Goal: Book appointment/travel/reservation

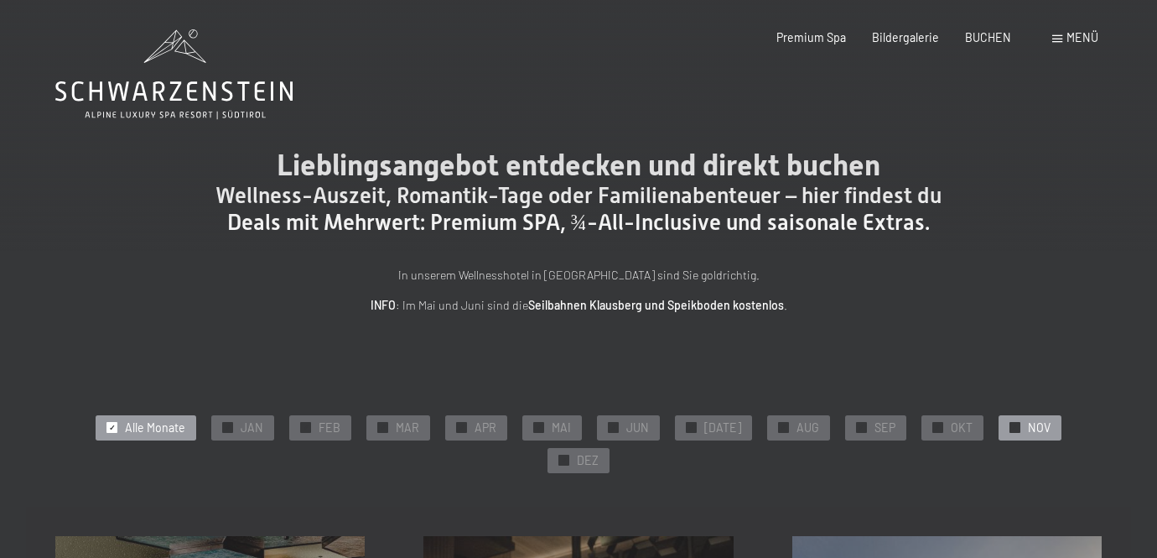
click at [1028, 424] on span "NOV" at bounding box center [1039, 427] width 23 height 17
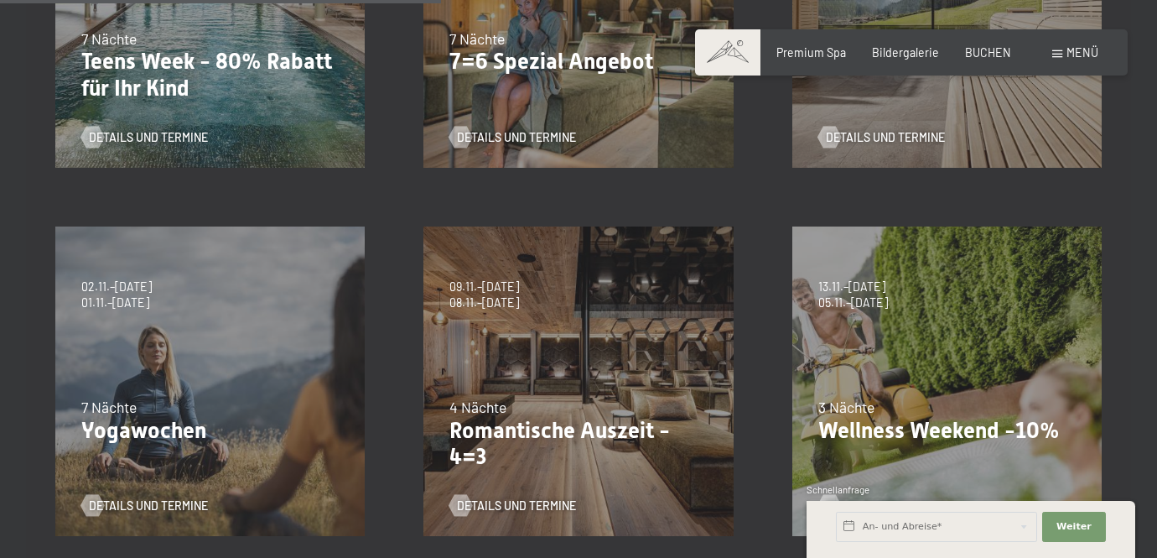
scroll to position [681, 0]
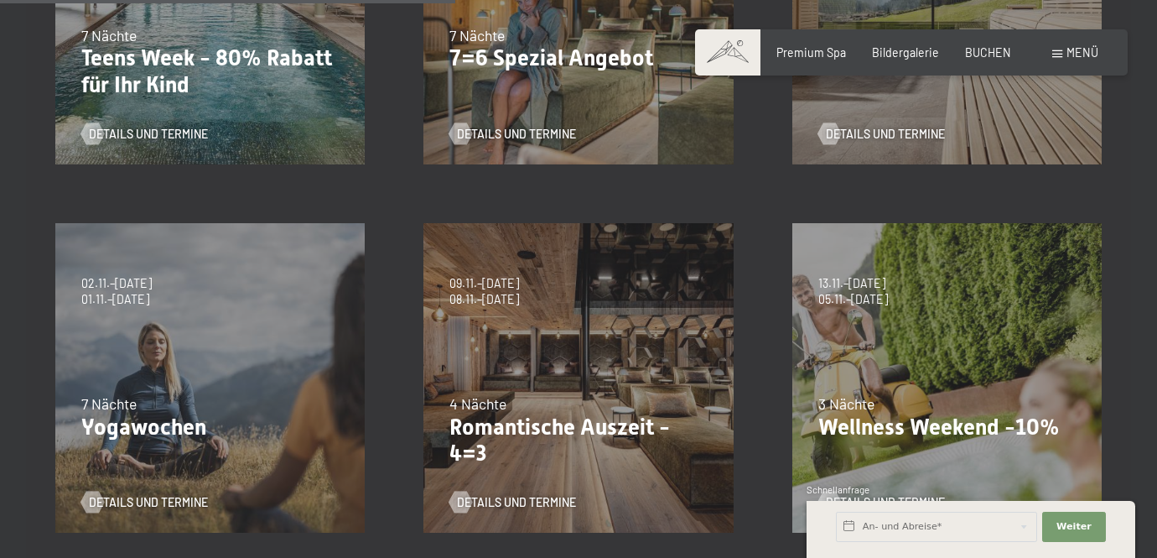
click at [585, 393] on div "4 Nächte" at bounding box center [578, 403] width 257 height 21
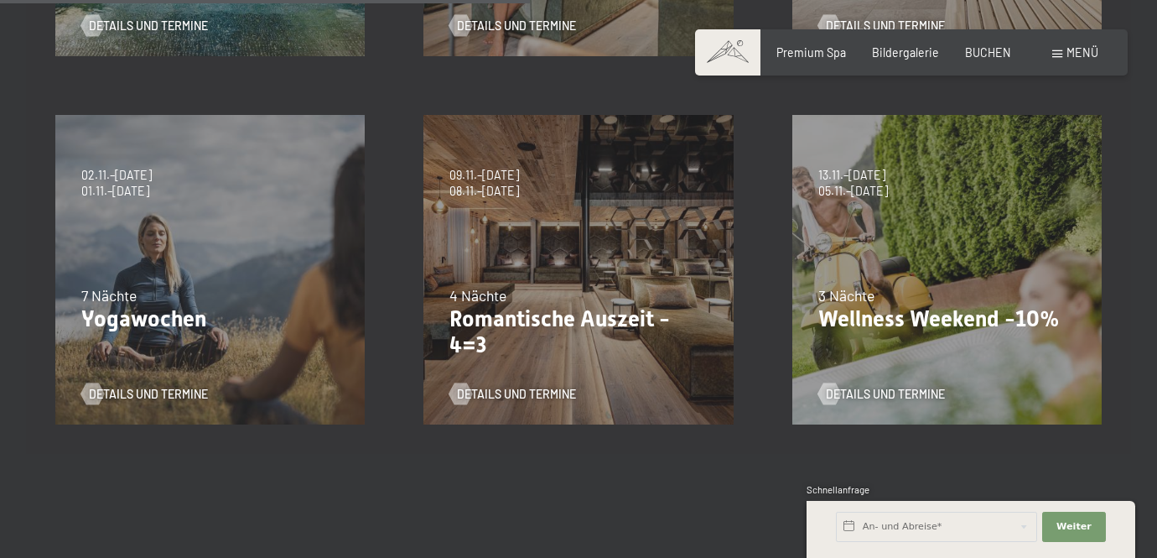
scroll to position [793, 0]
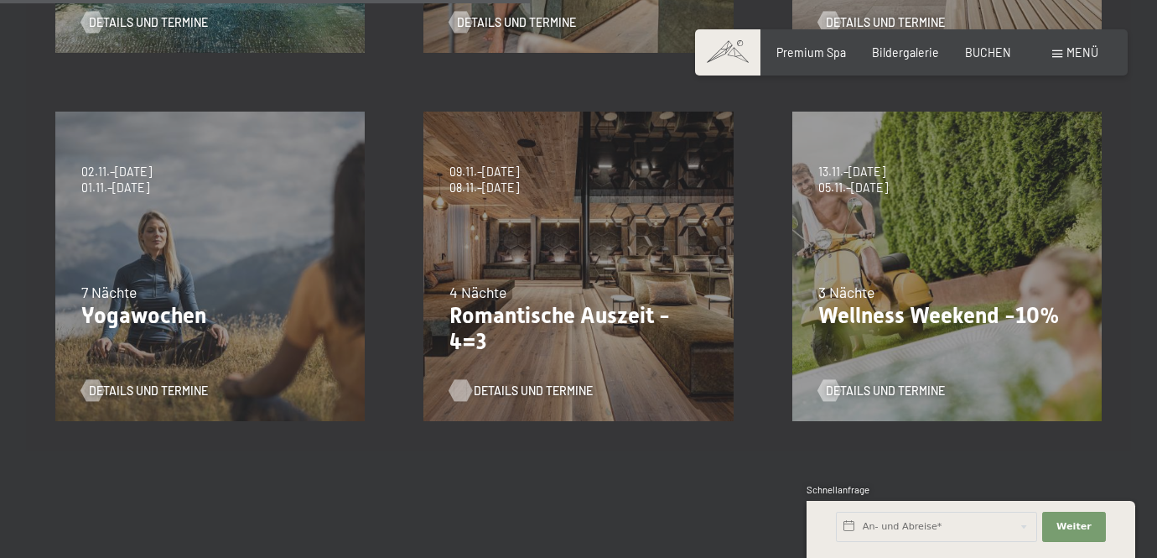
click at [502, 382] on span "Details und Termine" at bounding box center [533, 390] width 119 height 17
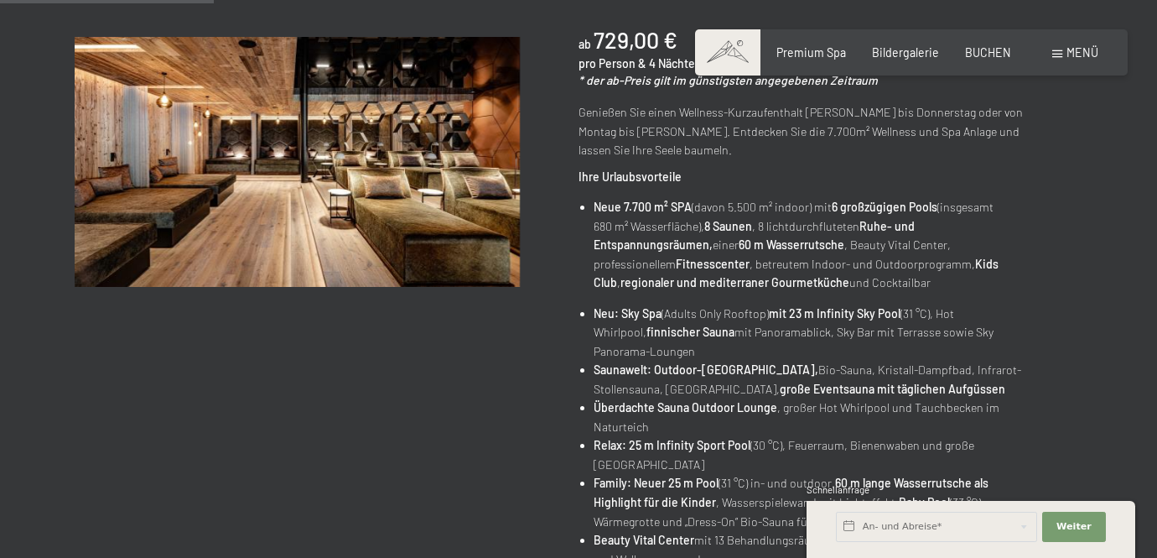
scroll to position [340, 0]
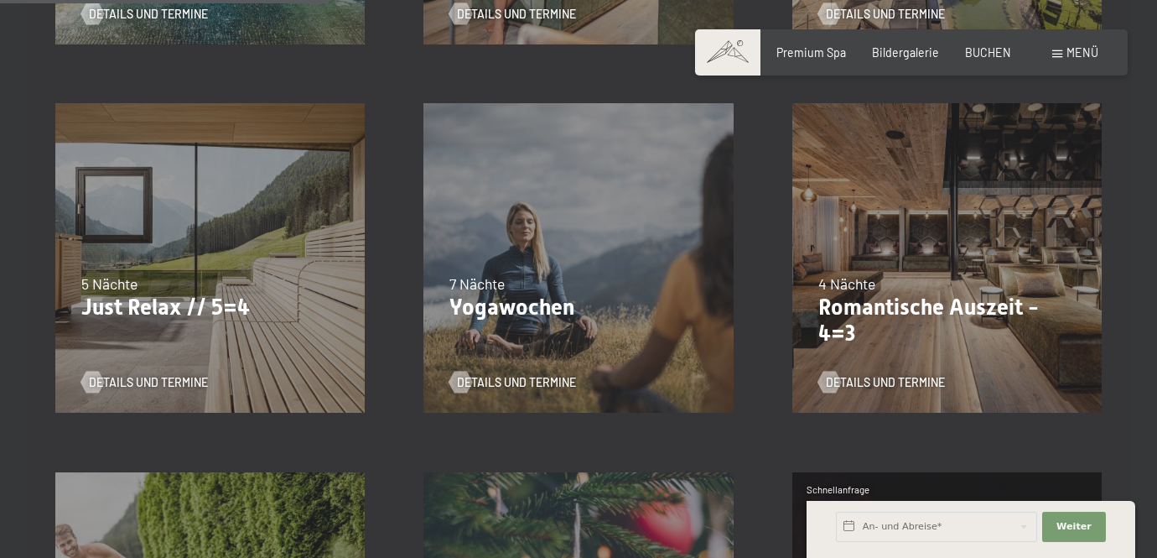
scroll to position [806, 0]
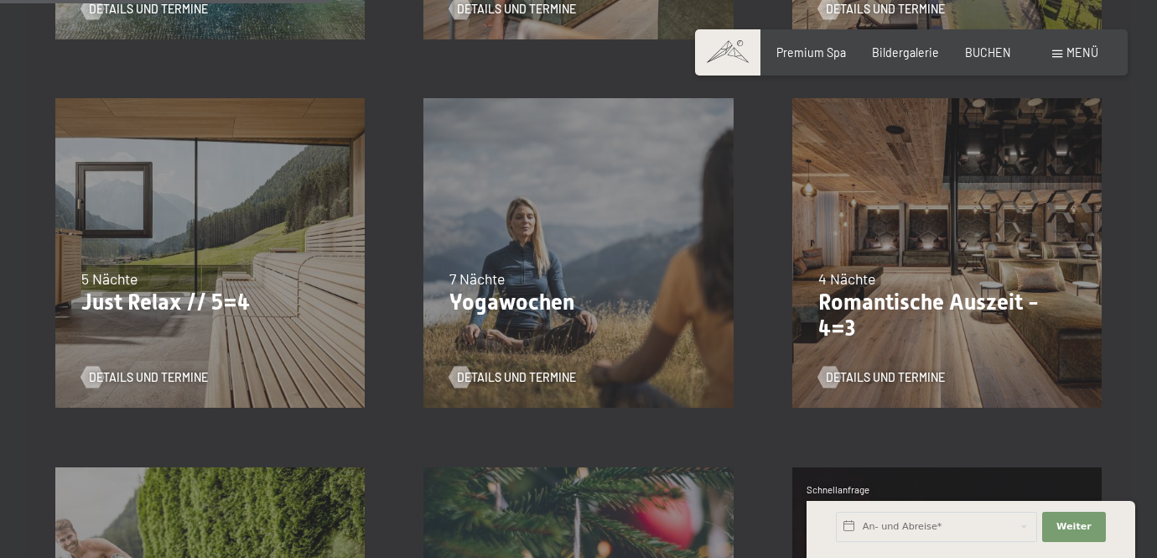
click at [209, 289] on p "Just Relax // 5=4" at bounding box center [209, 302] width 257 height 27
click at [127, 369] on span "Details und Termine" at bounding box center [165, 377] width 119 height 17
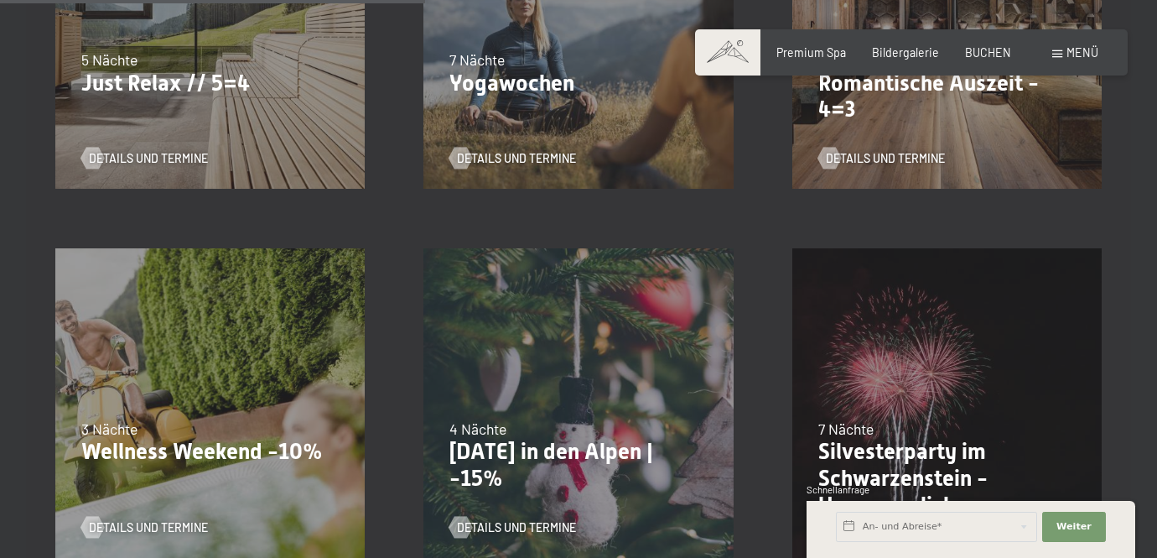
scroll to position [1068, 0]
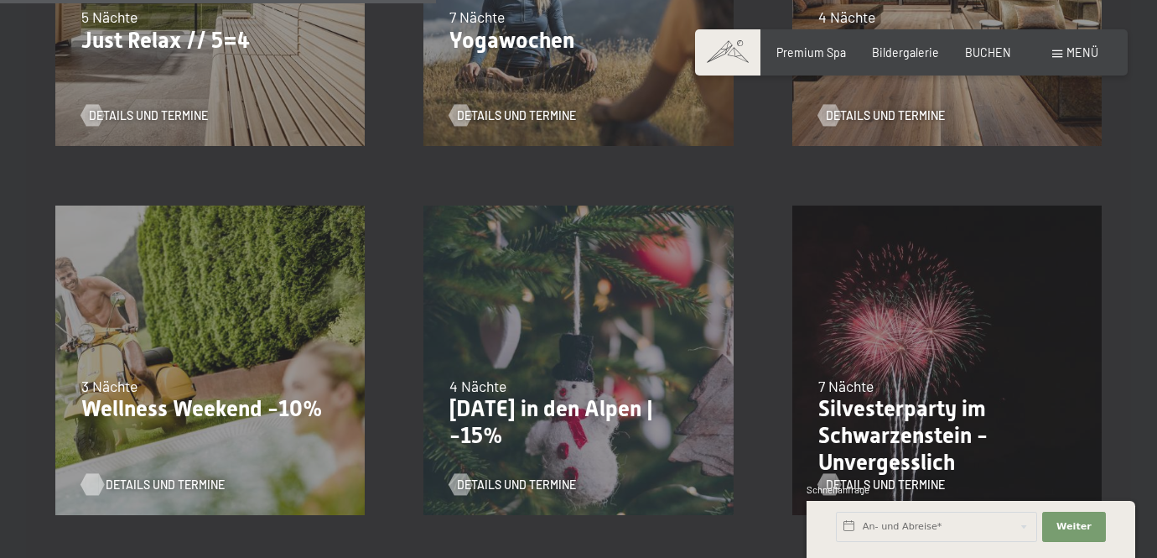
click at [156, 476] on span "Details und Termine" at bounding box center [165, 484] width 119 height 17
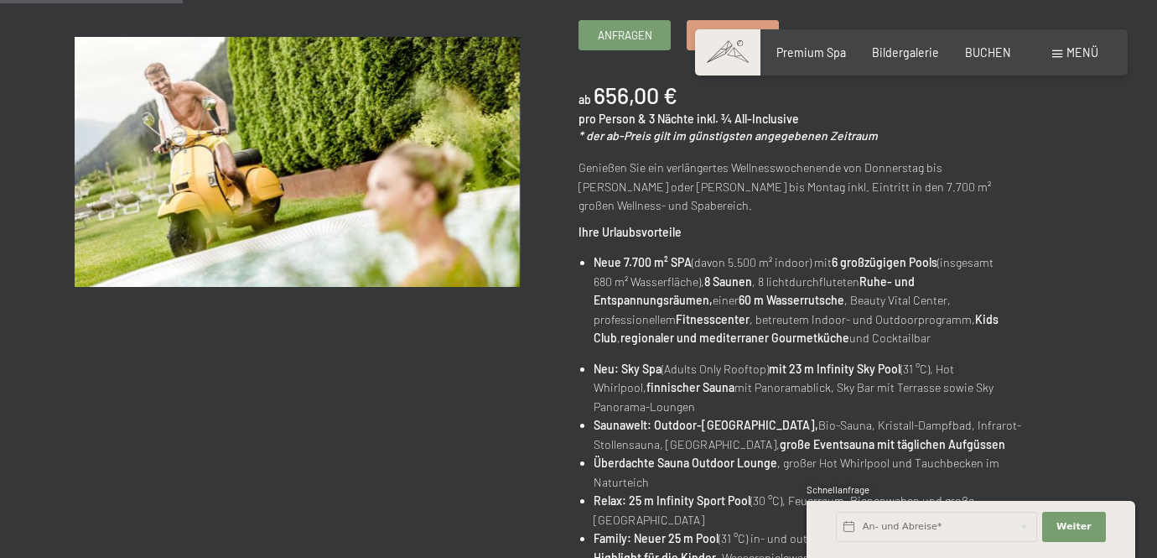
scroll to position [307, 0]
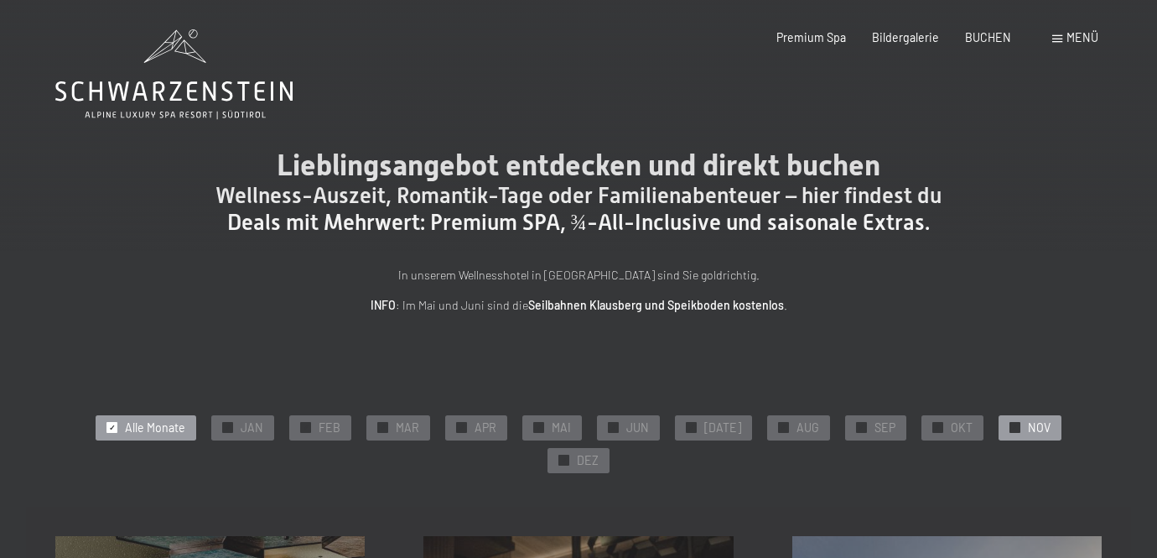
click at [1028, 419] on span "NOV" at bounding box center [1039, 427] width 23 height 17
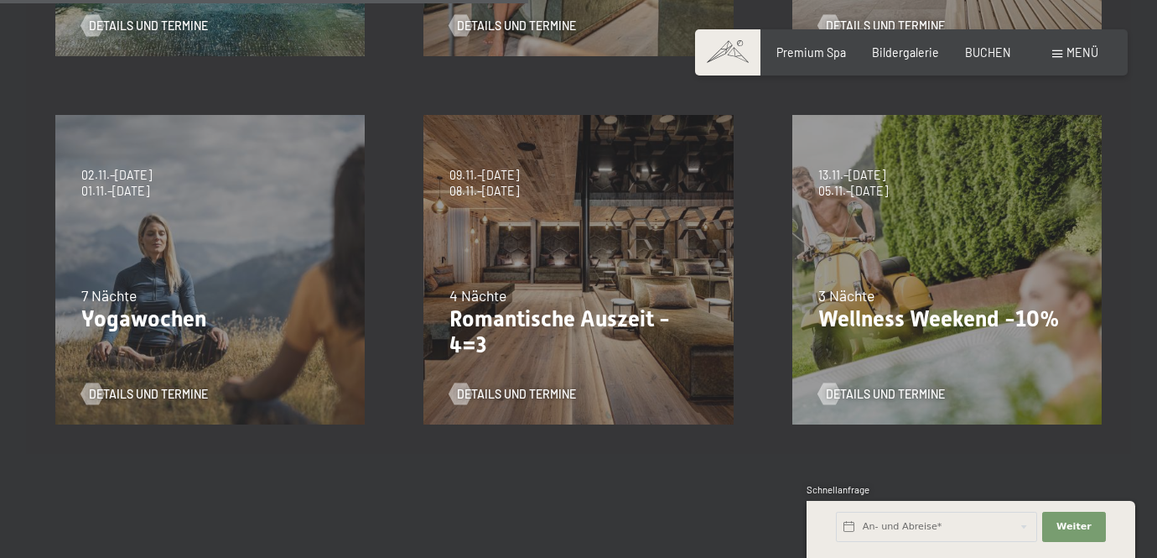
scroll to position [793, 0]
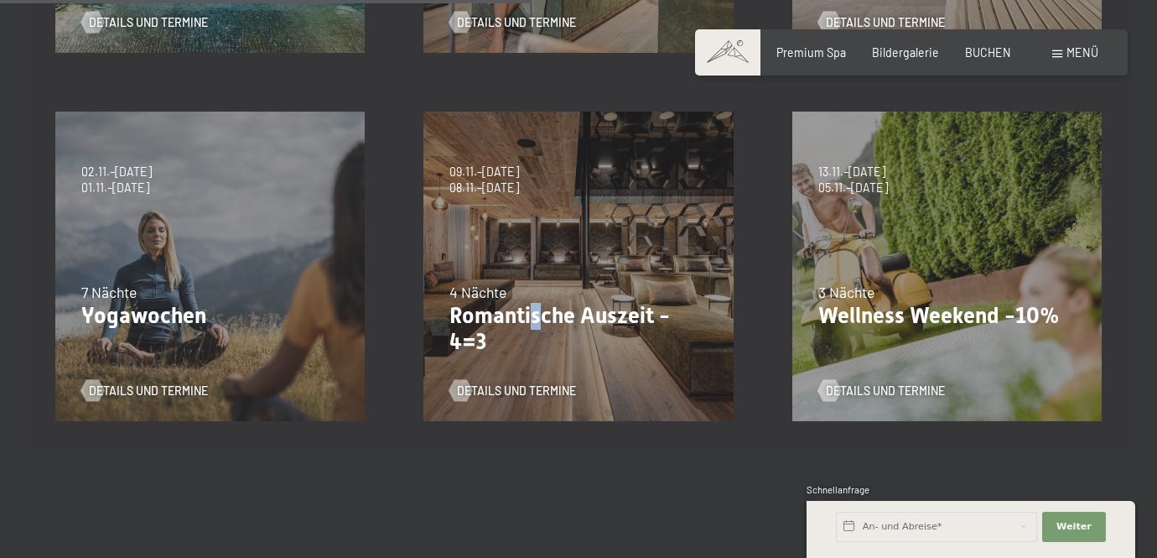
click at [538, 303] on p "Romantische Auszeit - 4=3" at bounding box center [578, 329] width 257 height 53
click at [499, 382] on span "Details und Termine" at bounding box center [533, 390] width 119 height 17
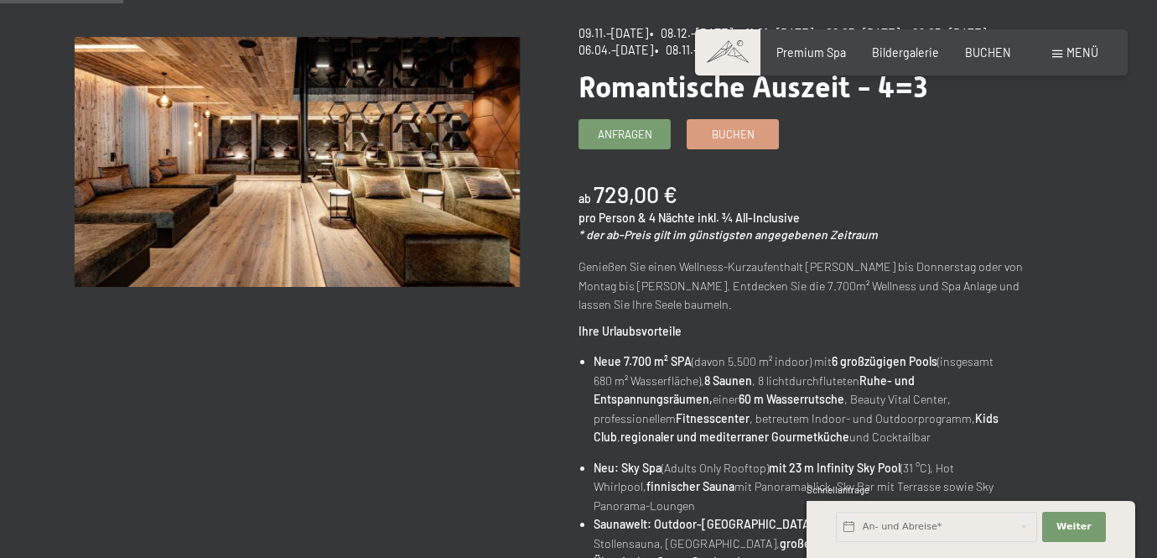
scroll to position [151, 0]
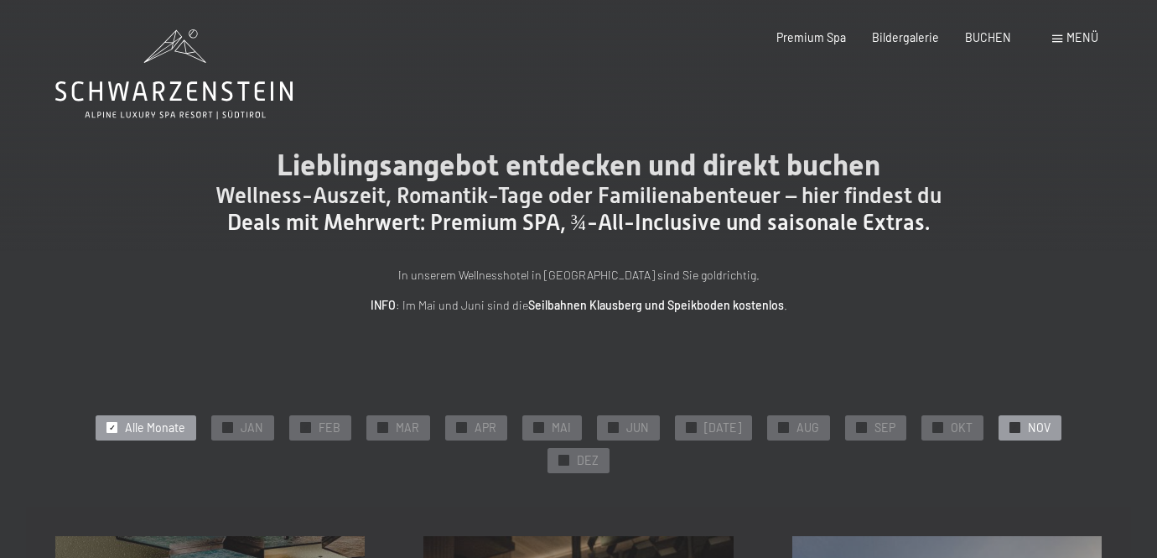
click at [1028, 423] on span "NOV" at bounding box center [1039, 427] width 23 height 17
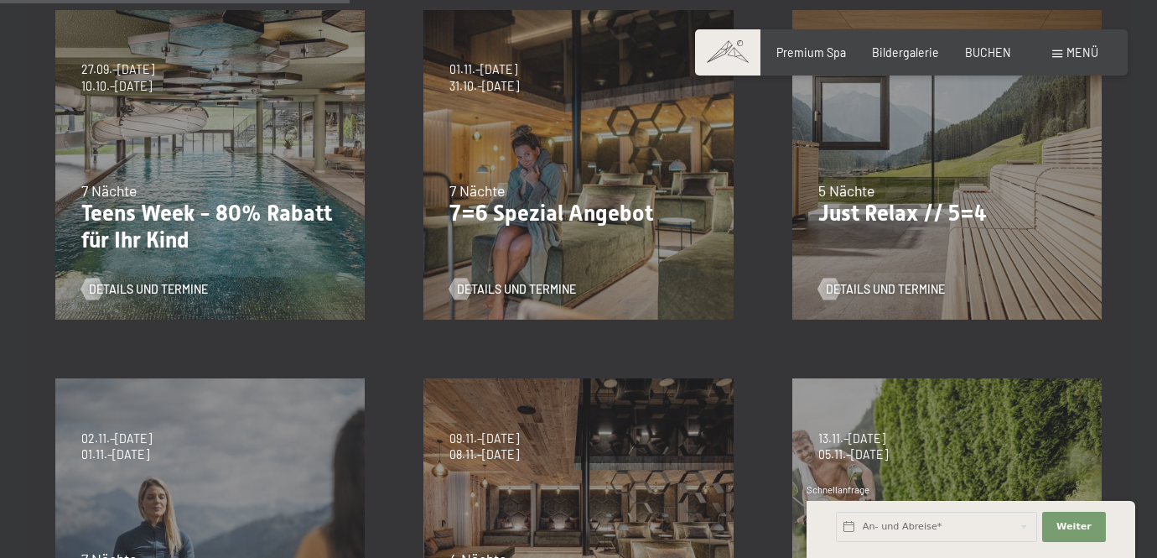
scroll to position [537, 0]
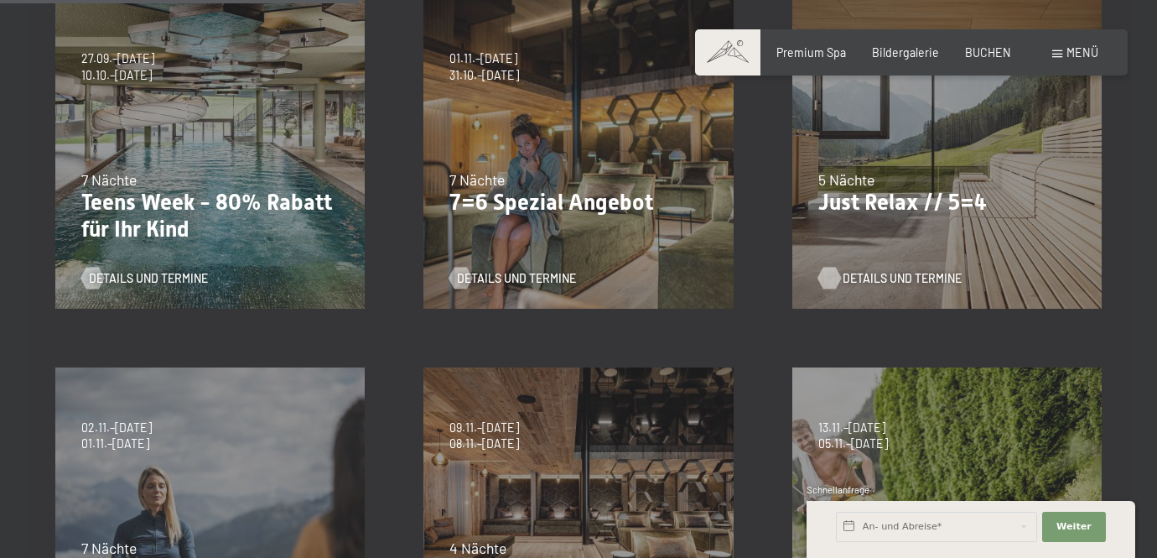
click at [867, 270] on span "Details und Termine" at bounding box center [902, 278] width 119 height 17
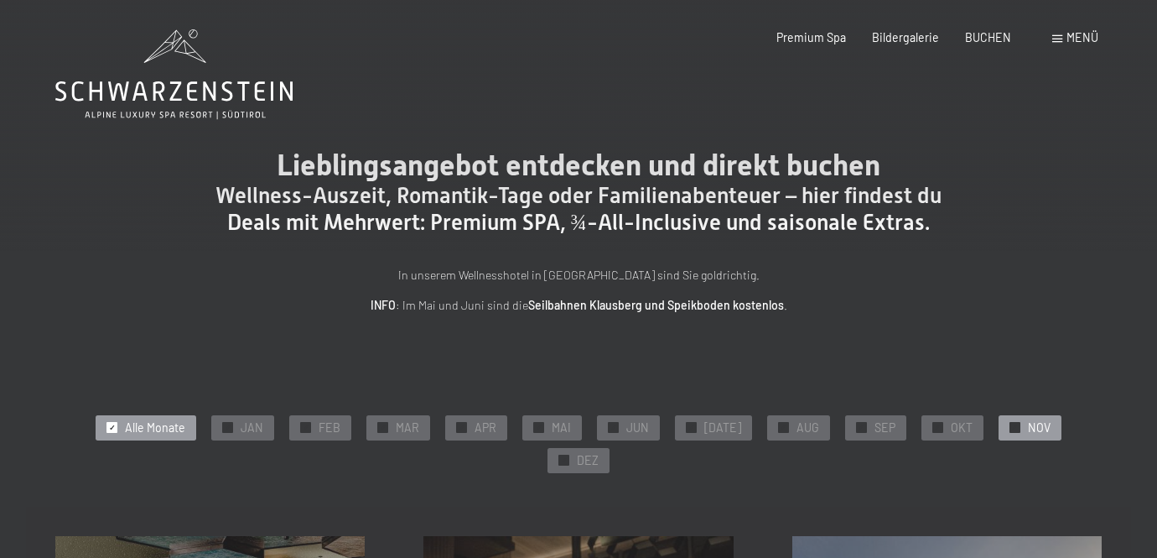
click at [1028, 419] on span "NOV" at bounding box center [1039, 427] width 23 height 17
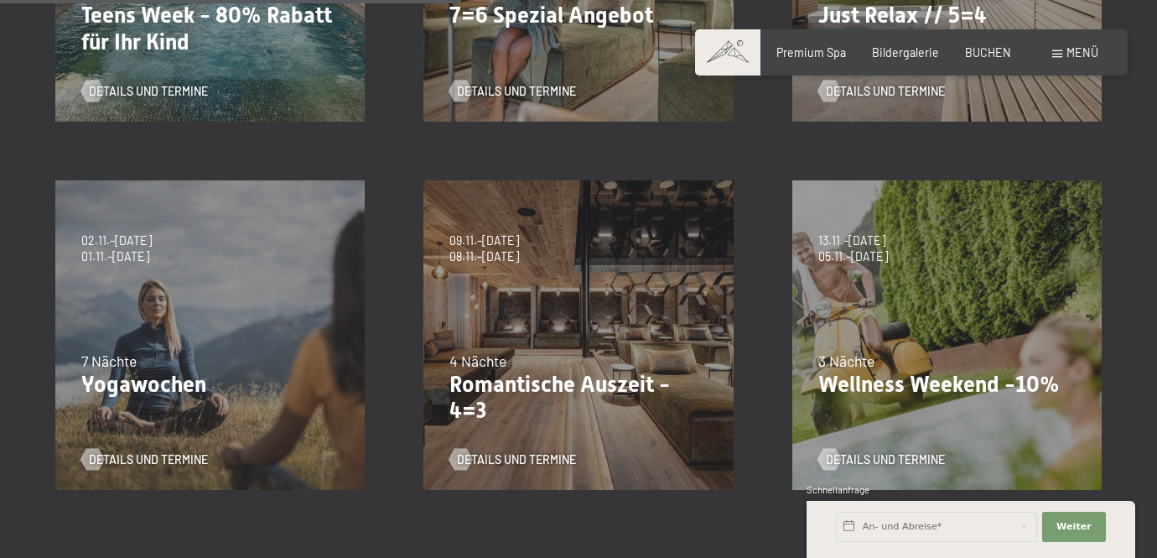
scroll to position [720, 0]
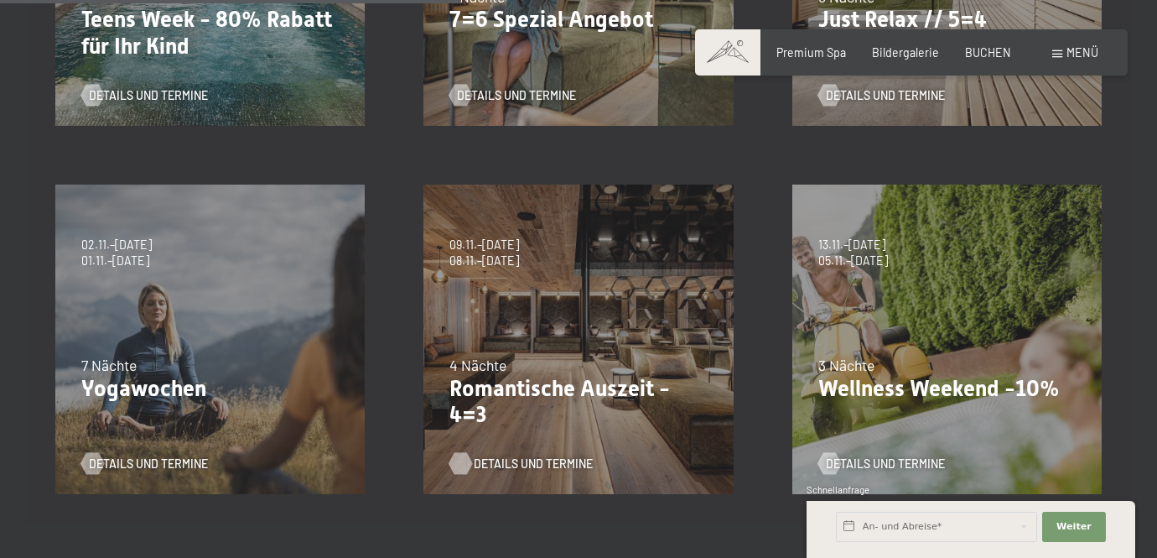
click at [500, 455] on span "Details und Termine" at bounding box center [533, 463] width 119 height 17
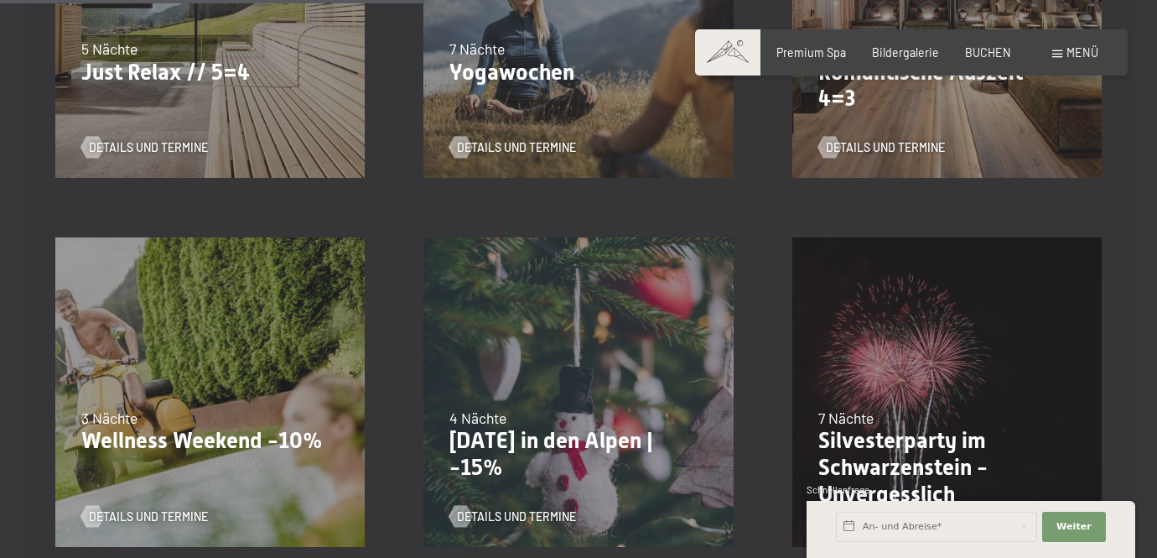
scroll to position [1041, 0]
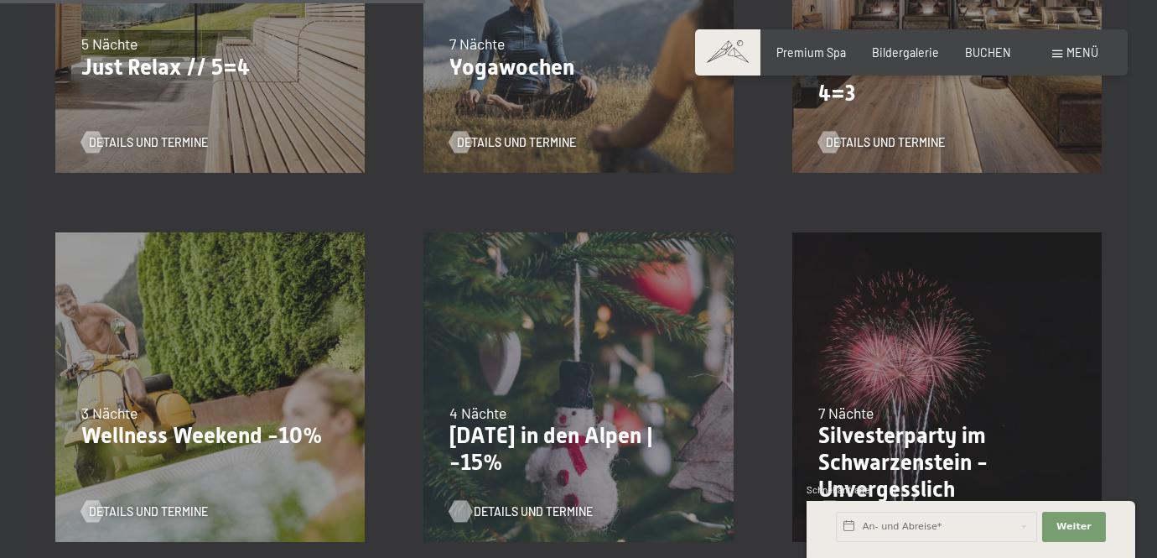
click at [517, 503] on span "Details und Termine" at bounding box center [533, 511] width 119 height 17
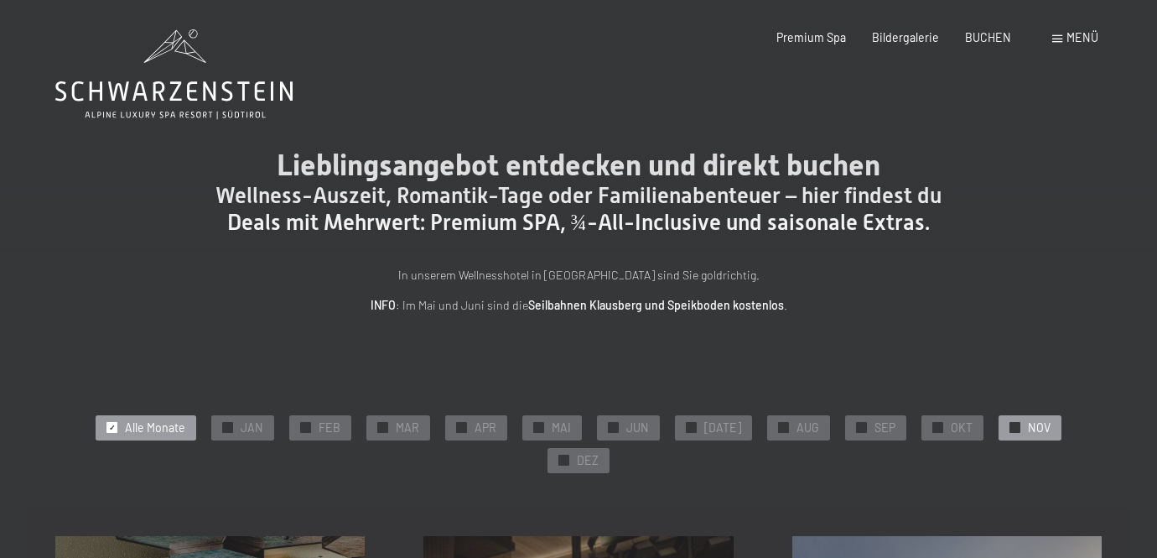
click at [1028, 423] on span "NOV" at bounding box center [1039, 427] width 23 height 17
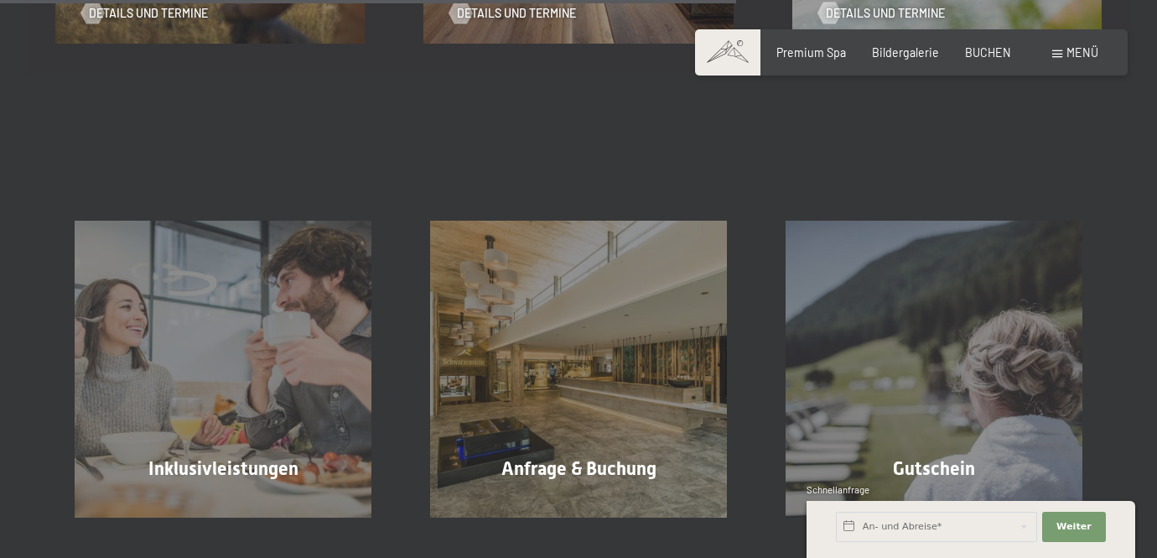
scroll to position [1147, 0]
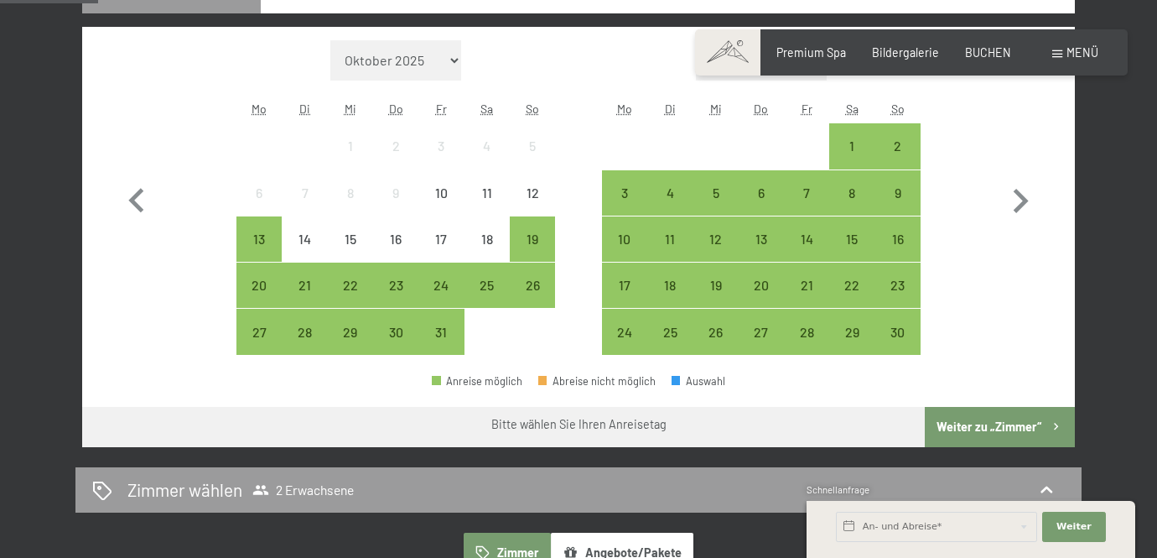
scroll to position [523, 0]
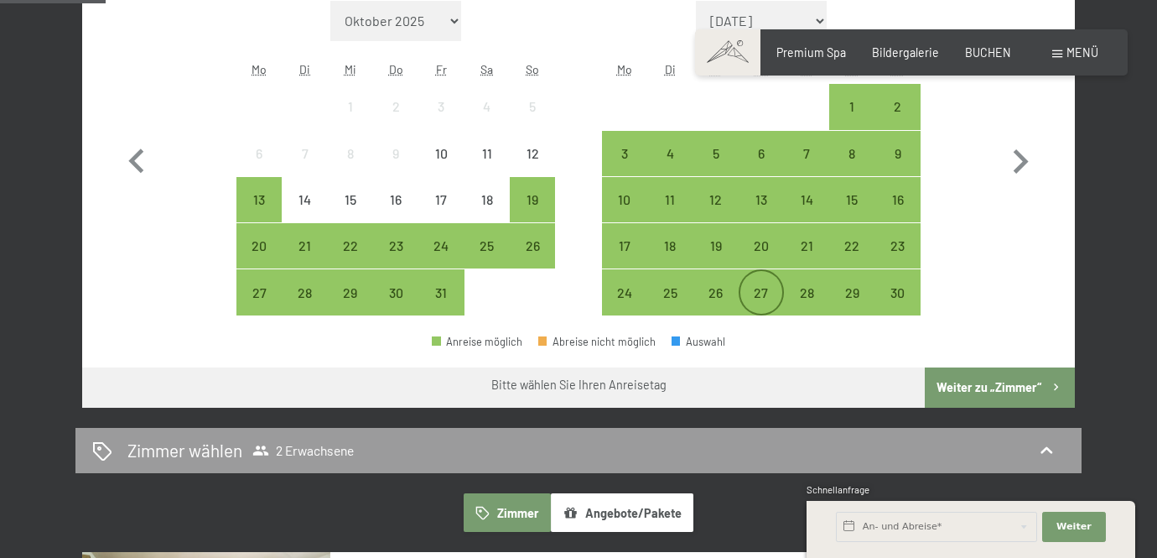
click at [769, 288] on div "27" at bounding box center [762, 307] width 42 height 42
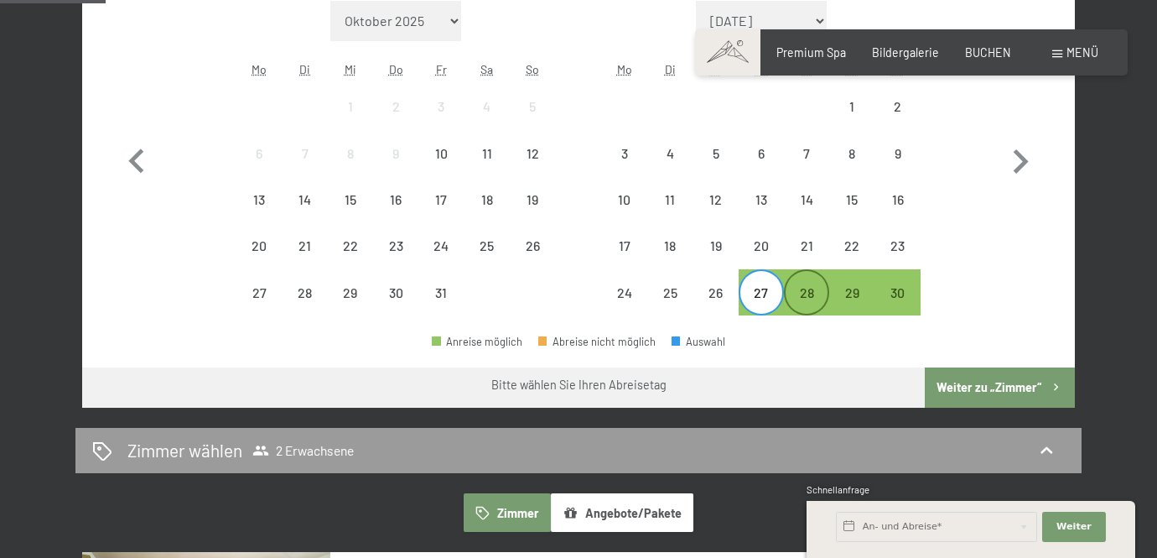
click at [827, 299] on div "28" at bounding box center [807, 307] width 42 height 42
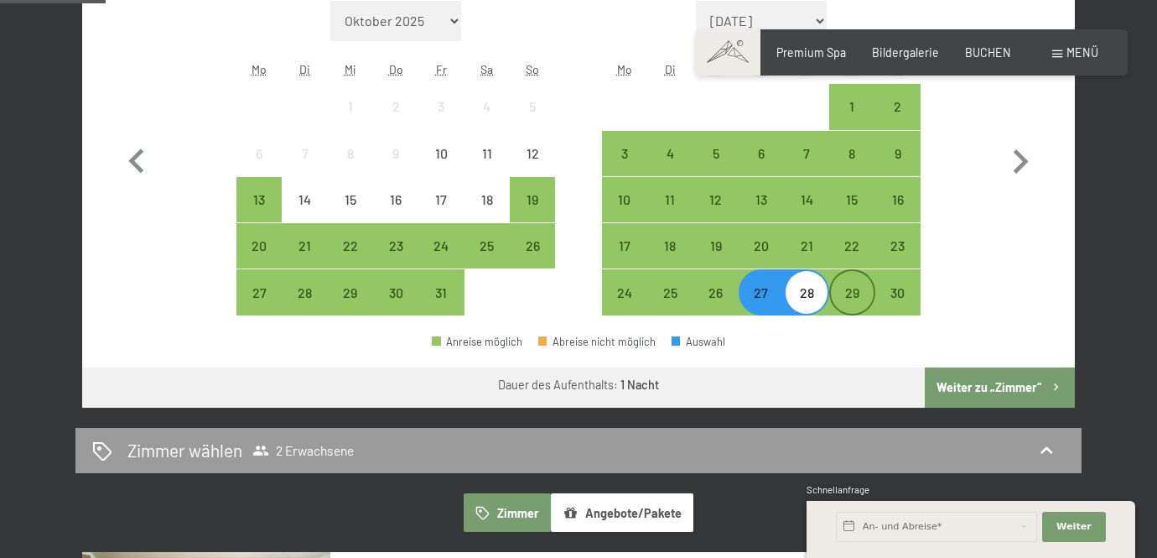
click at [851, 293] on div "29" at bounding box center [852, 307] width 42 height 42
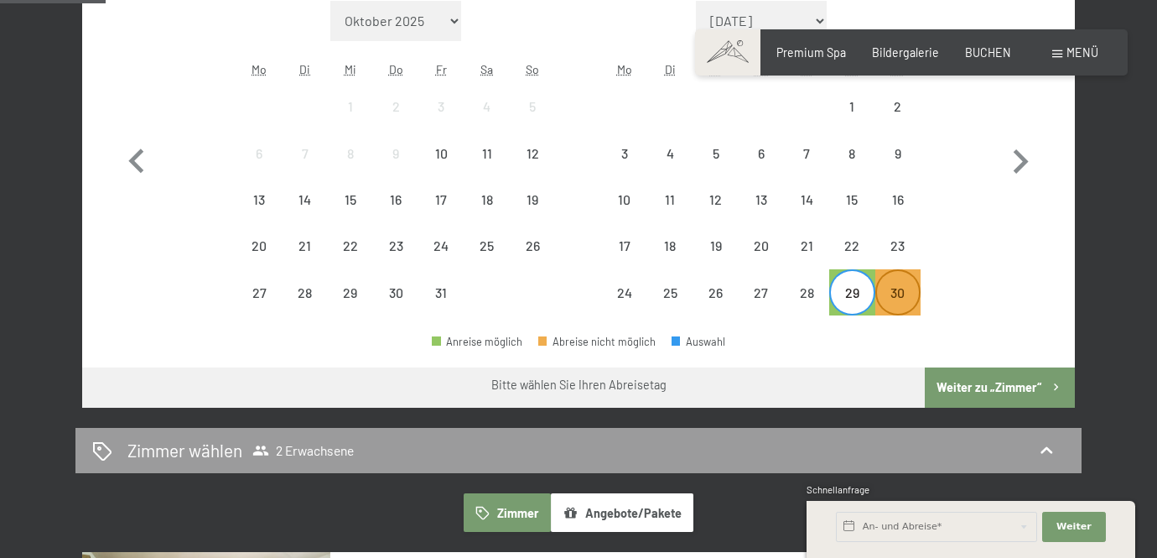
click at [902, 297] on div "30" at bounding box center [898, 307] width 42 height 42
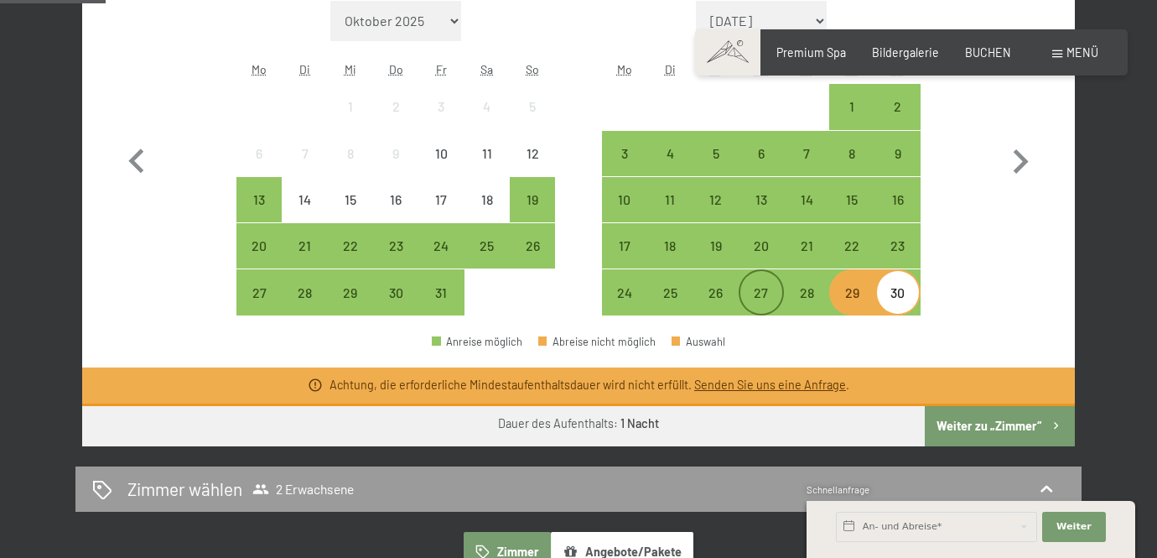
click at [766, 286] on div "27" at bounding box center [762, 307] width 42 height 42
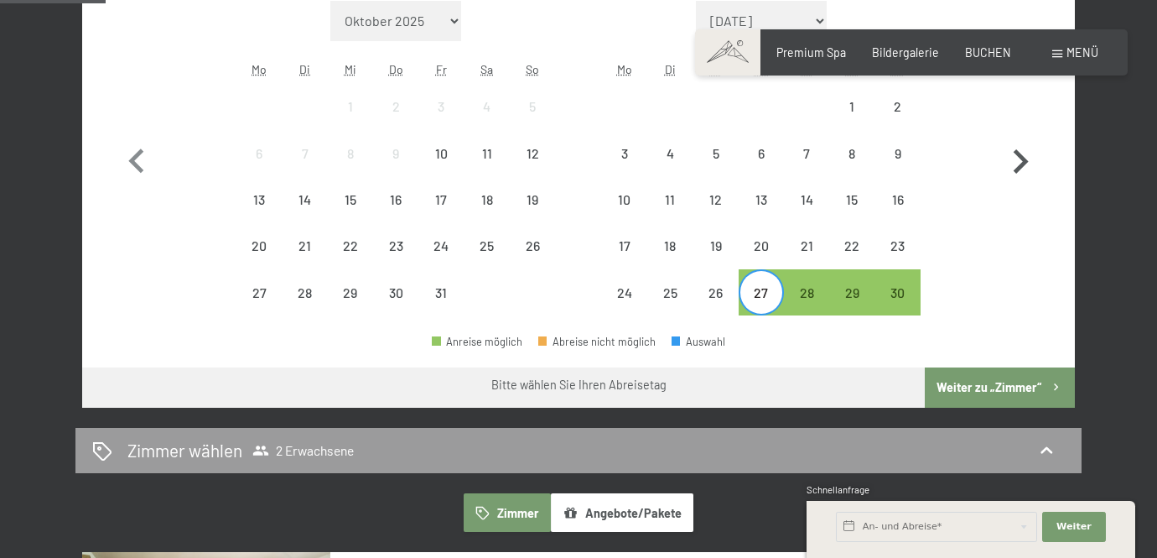
click at [1021, 163] on icon "button" at bounding box center [1020, 162] width 49 height 49
select select "[DATE]"
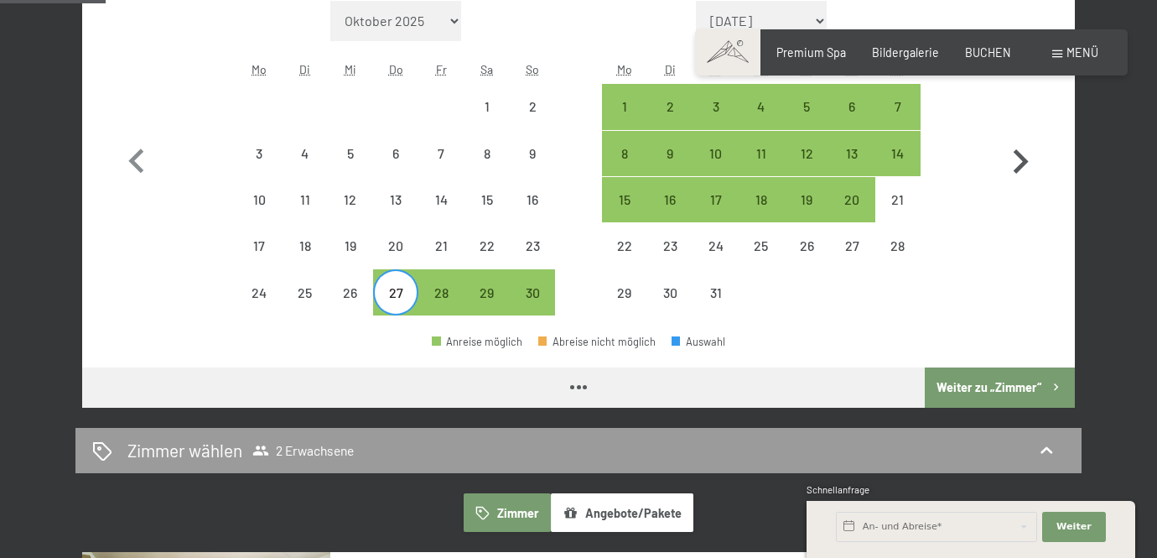
select select "[DATE]"
click at [535, 291] on div "30" at bounding box center [533, 307] width 42 height 42
select select "[DATE]"
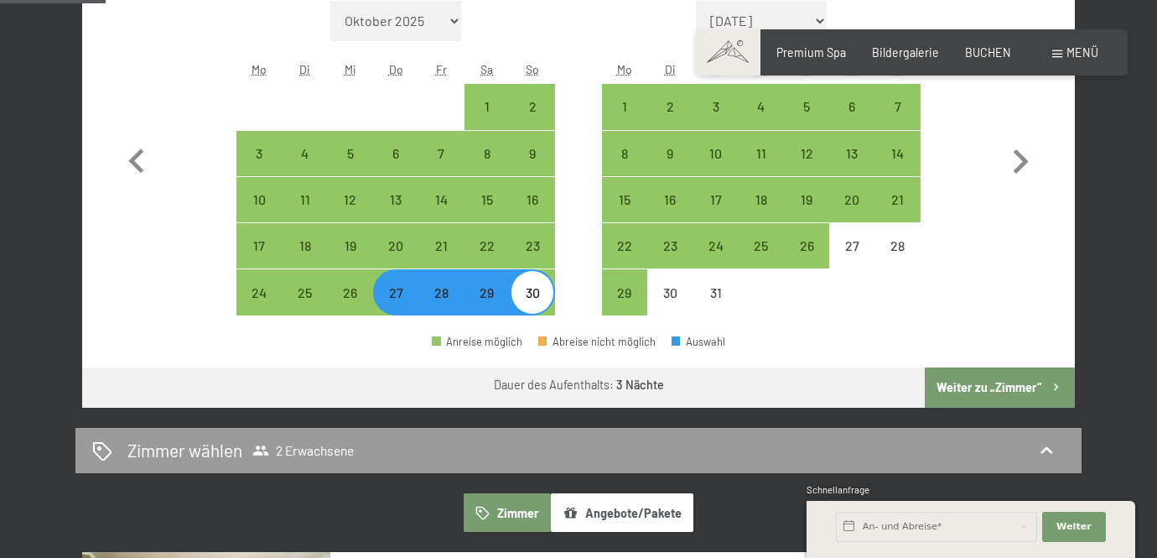
click at [1054, 386] on icon "button" at bounding box center [1056, 387] width 14 height 14
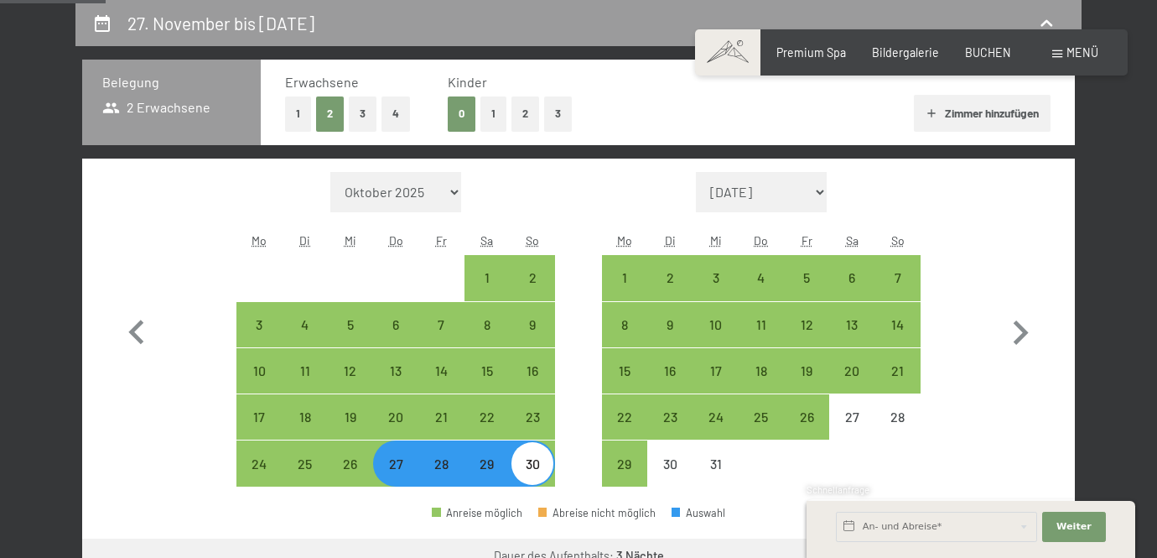
select select "[DATE]"
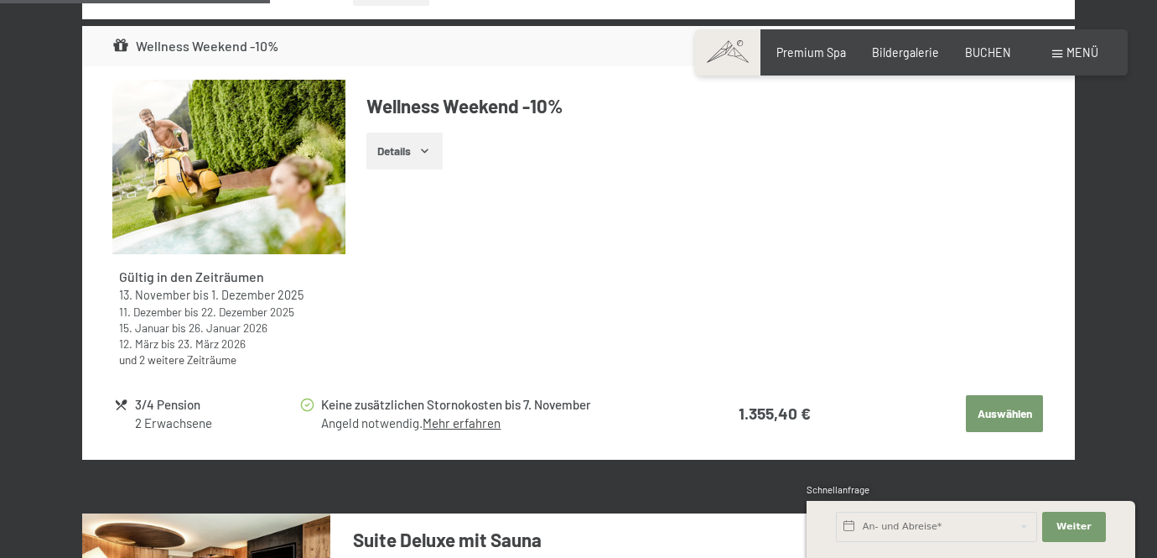
scroll to position [1542, 0]
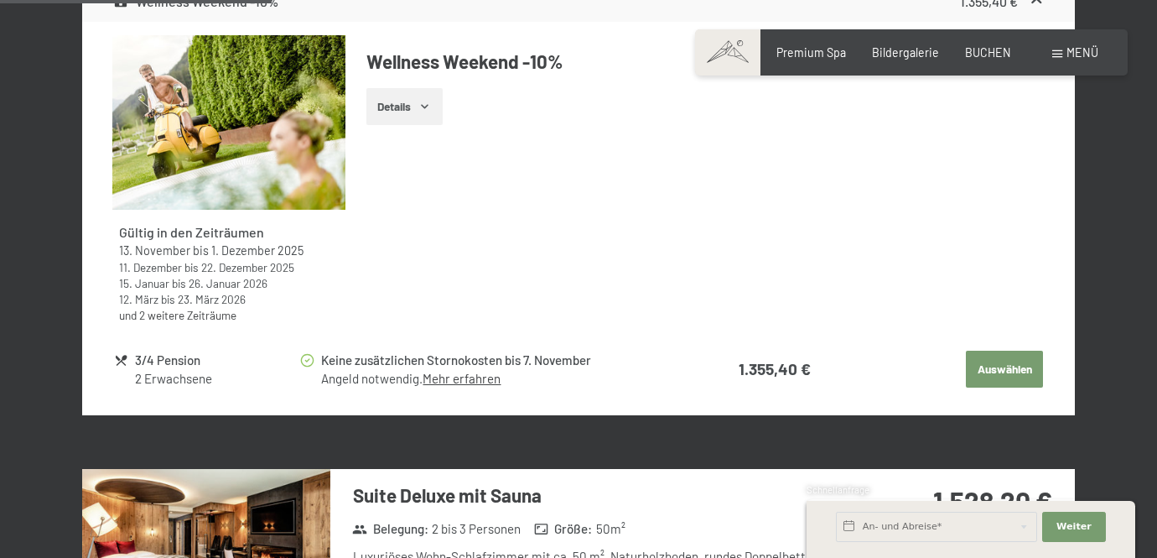
click at [428, 107] on icon "button" at bounding box center [425, 107] width 8 height 4
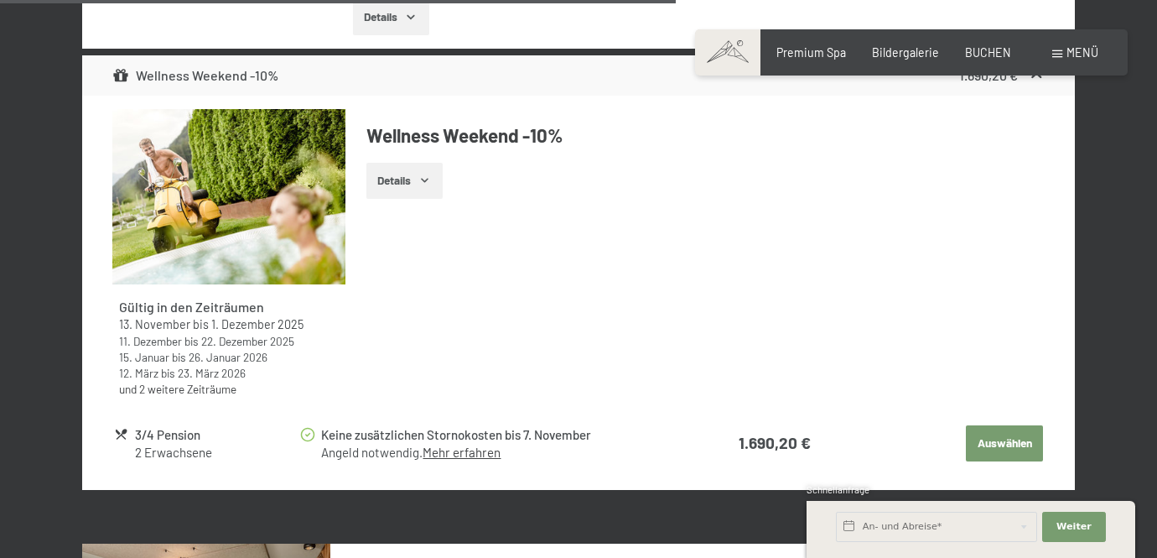
scroll to position [3901, 0]
